Goal: Check status: Check status

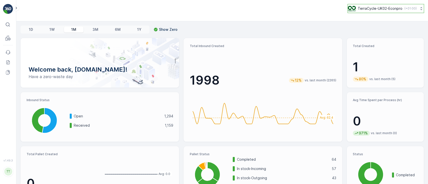
click at [365, 9] on p "TerraCycle-UK02-Econpro" at bounding box center [380, 8] width 45 height 5
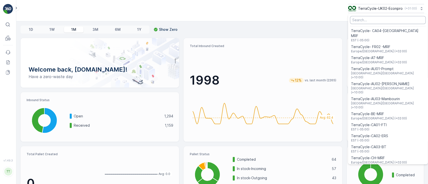
click at [379, 22] on input "Menu" at bounding box center [388, 20] width 76 height 8
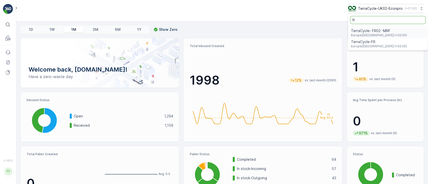
type input "fr"
click at [378, 35] on span "Europe/[GEOGRAPHIC_DATA] (+02:00)" at bounding box center [379, 35] width 56 height 4
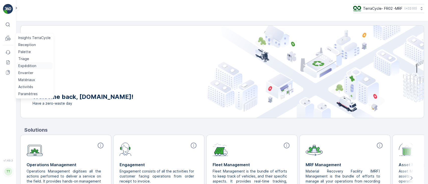
click at [24, 65] on p "Expédition" at bounding box center [27, 65] width 18 height 5
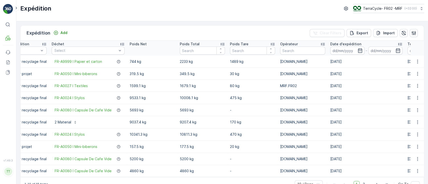
scroll to position [0, 153]
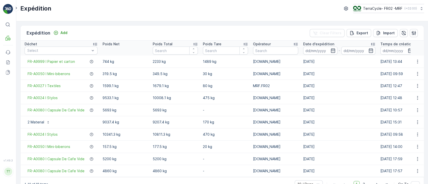
click at [371, 43] on icon at bounding box center [373, 44] width 4 height 3
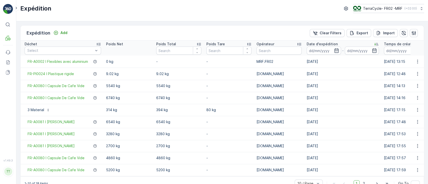
click at [370, 43] on div "Date d'expédition" at bounding box center [343, 44] width 72 height 5
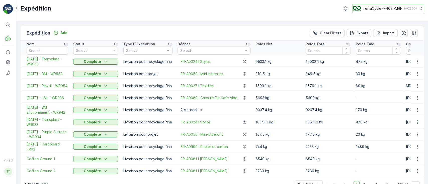
click at [389, 6] on p "TerraCycle- FR02 -MRF" at bounding box center [382, 8] width 39 height 5
type input "fr"
click at [377, 40] on span "TerraCycle-FR" at bounding box center [384, 41] width 56 height 5
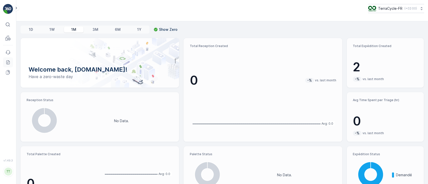
click at [6, 63] on icon at bounding box center [8, 62] width 4 height 4
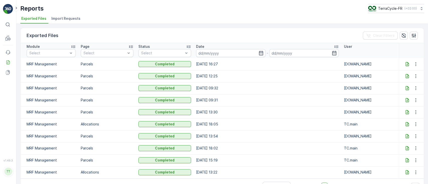
click at [406, 65] on icon at bounding box center [407, 64] width 3 height 4
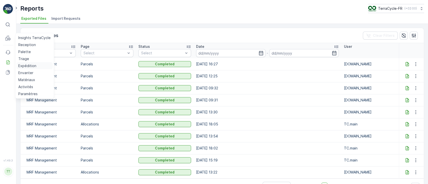
click at [30, 67] on p "Expédition" at bounding box center [27, 65] width 18 height 5
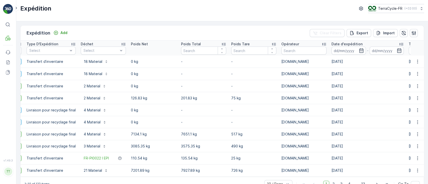
scroll to position [0, 98]
click at [399, 44] on icon at bounding box center [400, 44] width 5 height 5
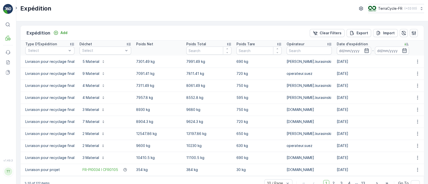
click at [399, 44] on div "Date d'expédition" at bounding box center [373, 44] width 72 height 5
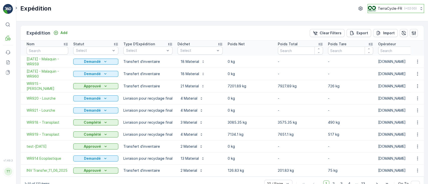
click at [386, 8] on p "TerraCycle-FR" at bounding box center [390, 8] width 24 height 5
type input "fr"
click at [391, 31] on span "TerraCycle- FR02 -MRF" at bounding box center [398, 30] width 54 height 5
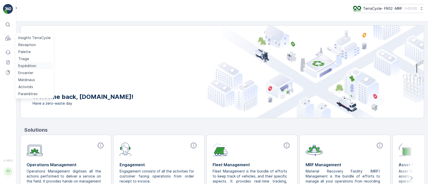
click at [27, 65] on p "Expédition" at bounding box center [27, 65] width 18 height 5
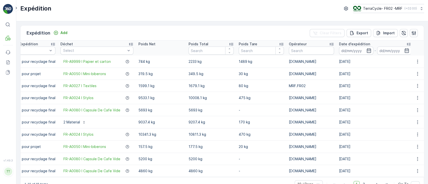
scroll to position [0, 120]
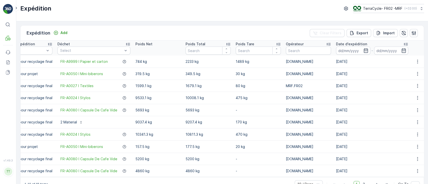
click at [405, 43] on icon at bounding box center [405, 44] width 5 height 5
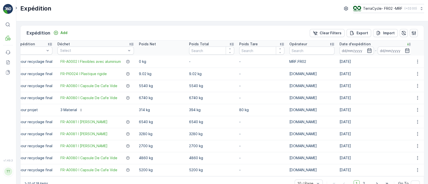
click at [405, 43] on div "Date d'expédition" at bounding box center [376, 44] width 72 height 5
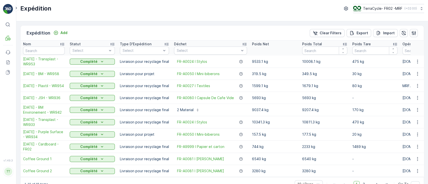
scroll to position [0, 1]
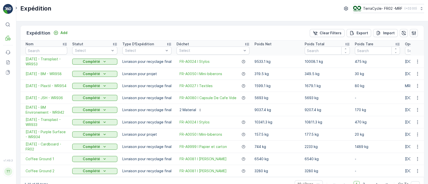
click at [59, 168] on td "Coffee Ground 2" at bounding box center [45, 171] width 50 height 12
click at [37, 76] on span "[DATE] - BM - WR958" at bounding box center [47, 74] width 42 height 5
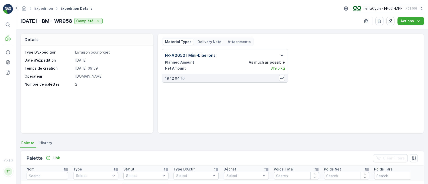
click at [281, 54] on icon "button" at bounding box center [282, 55] width 6 height 6
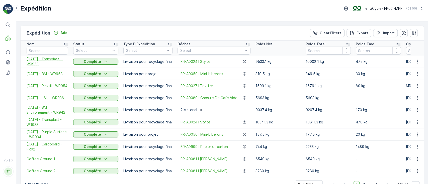
click at [36, 60] on span "19.08.2025 - Transplast - WR953" at bounding box center [48, 62] width 42 height 10
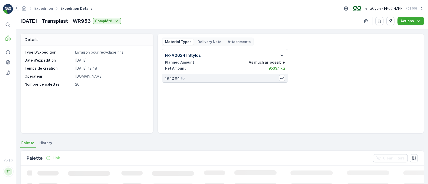
click at [281, 55] on icon "button" at bounding box center [282, 56] width 3 height 2
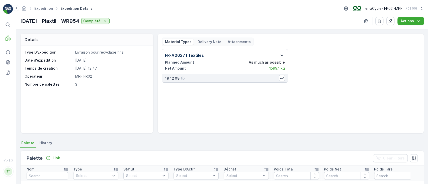
click at [281, 54] on icon "button" at bounding box center [282, 55] width 6 height 6
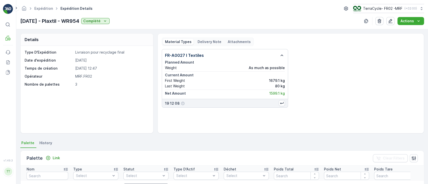
drag, startPoint x: 73, startPoint y: 20, endPoint x: 89, endPoint y: 21, distance: 16.8
click at [79, 21] on p "[DATE] - Plaxtil - WR954" at bounding box center [49, 21] width 59 height 8
copy p "WR954"
